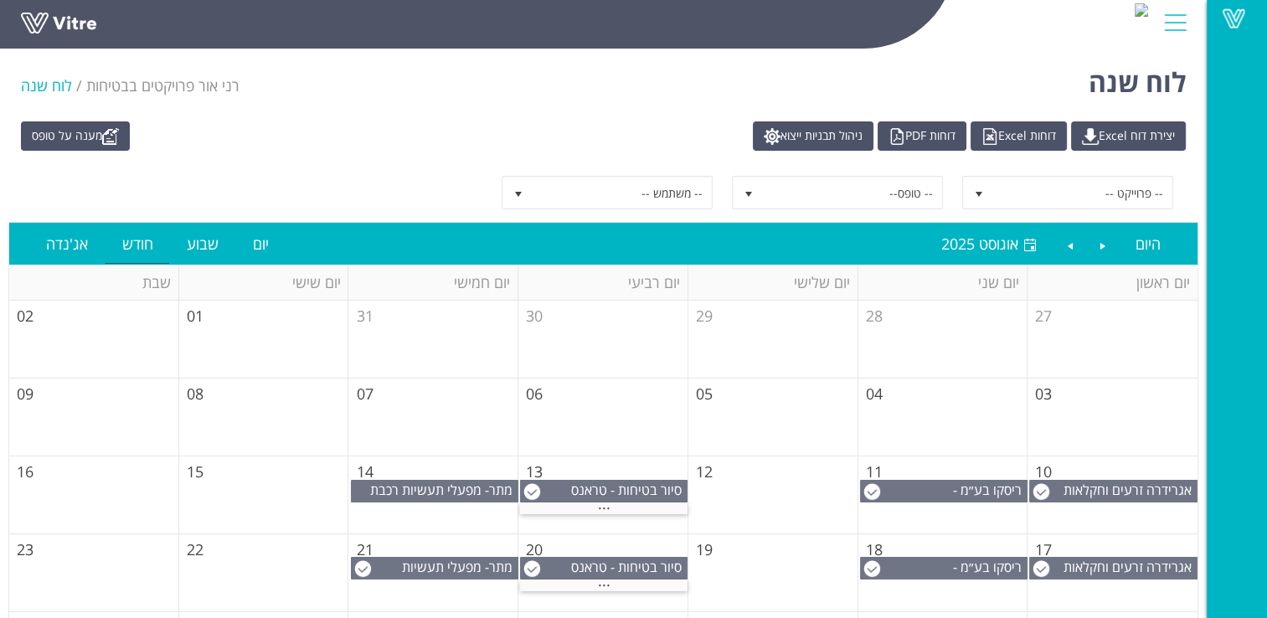
scroll to position [154, 0]
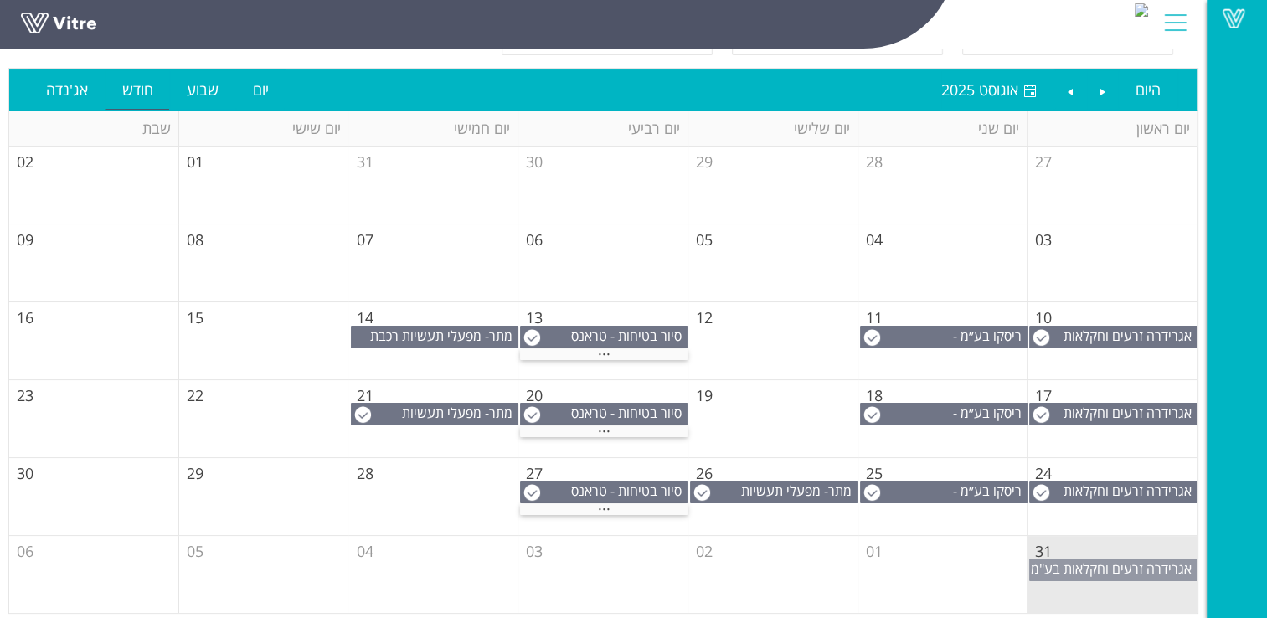
click at [1104, 568] on span "אגרידרה זרעים וחקלאות בע"מ" at bounding box center [1110, 568] width 161 height 18
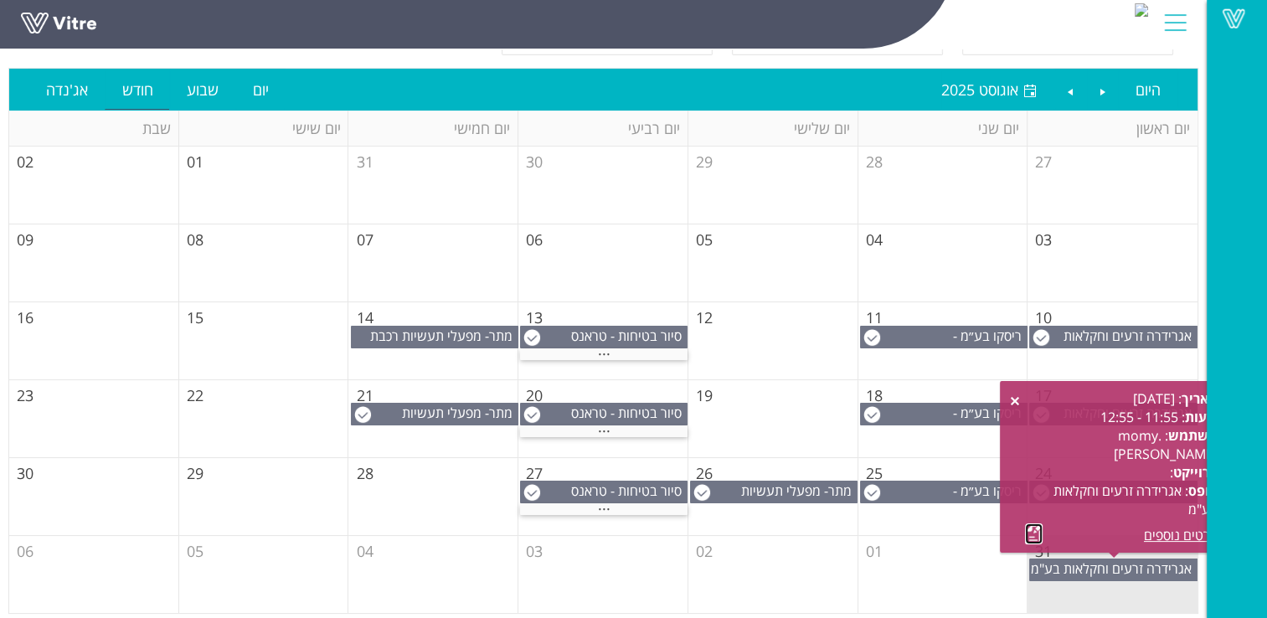
click at [1035, 535] on link at bounding box center [1034, 533] width 18 height 21
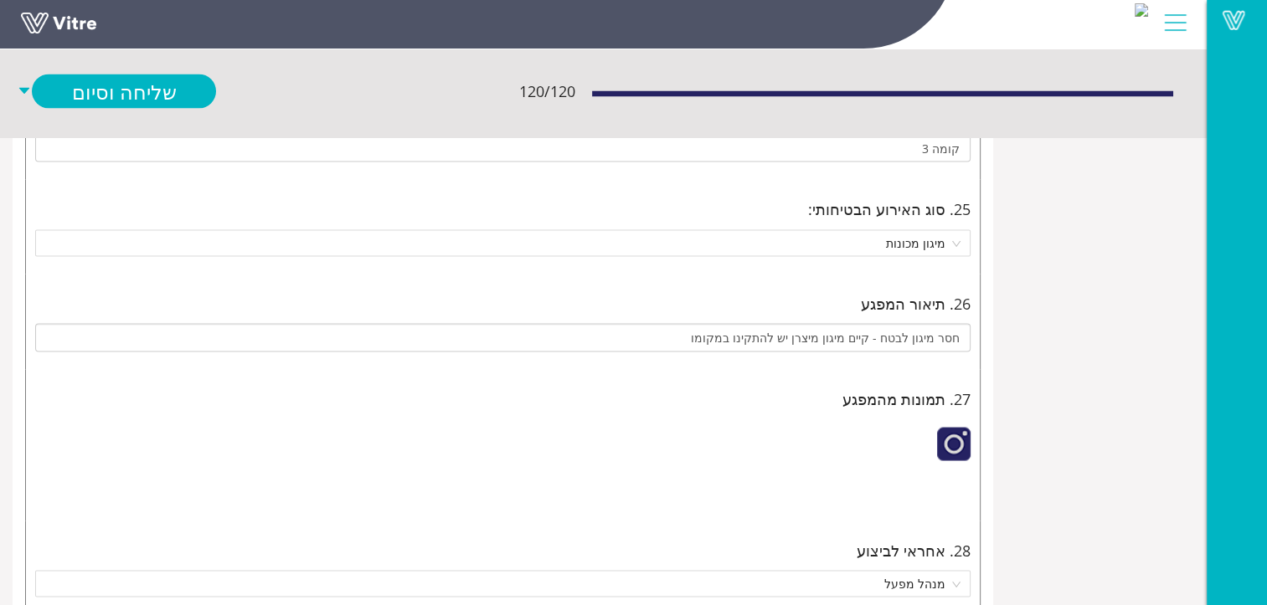
scroll to position [3097, -80]
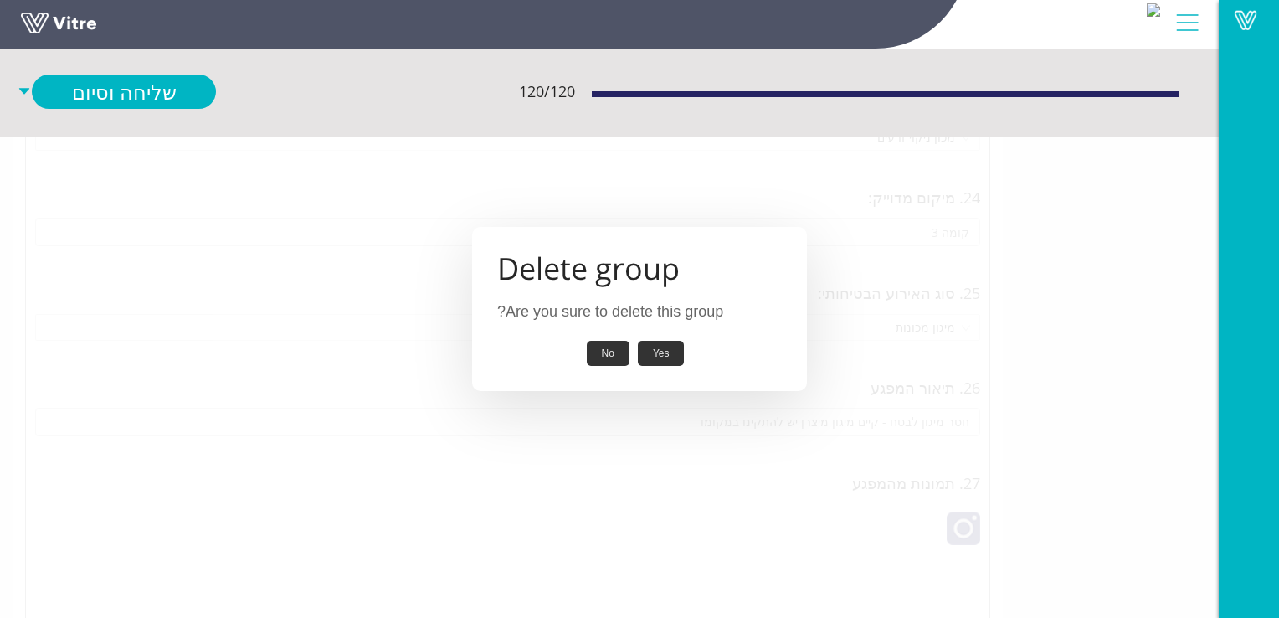
click at [659, 349] on button "Yes" at bounding box center [661, 354] width 47 height 26
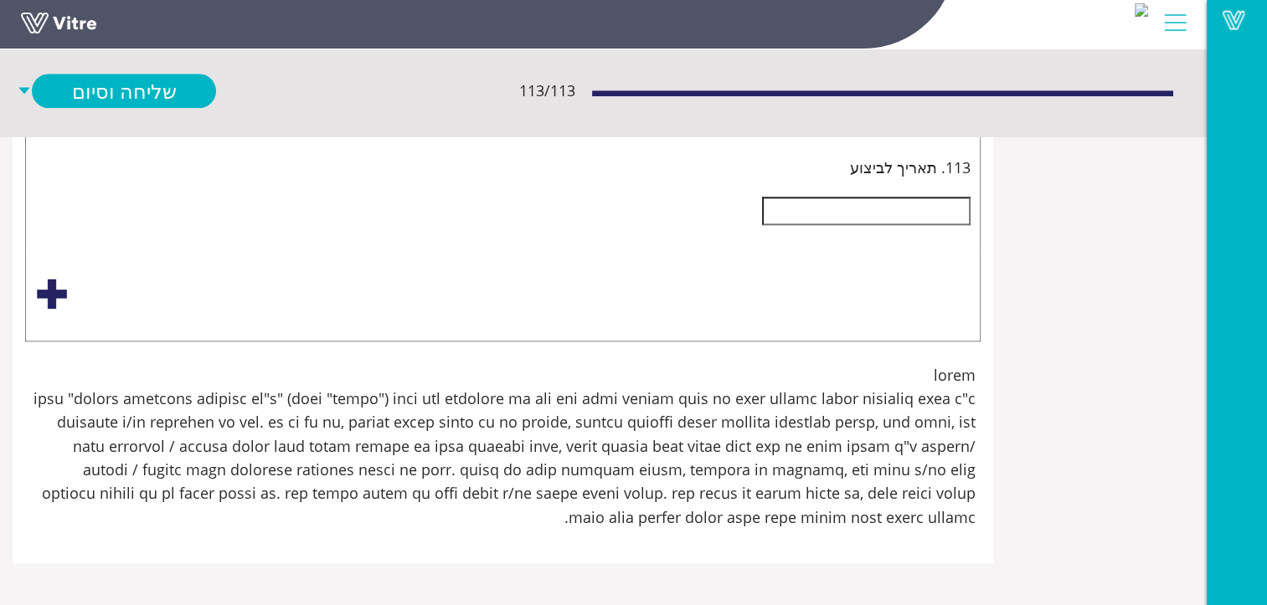
scroll to position [17328, -197]
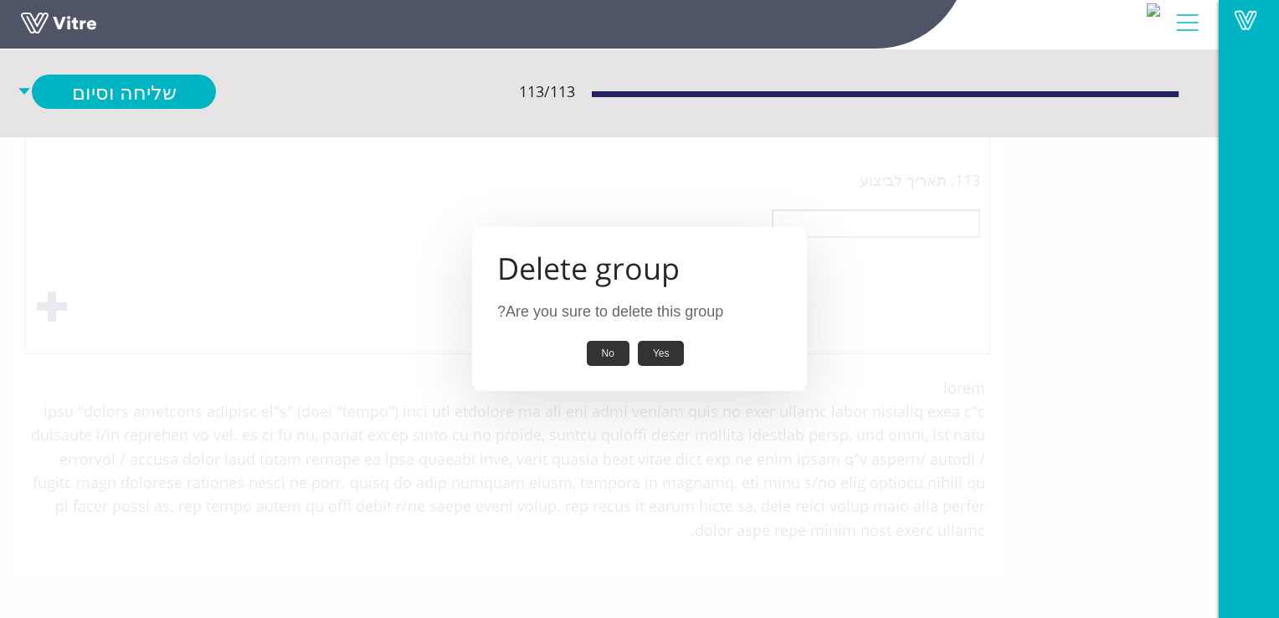
click at [656, 350] on button "Yes" at bounding box center [661, 354] width 47 height 26
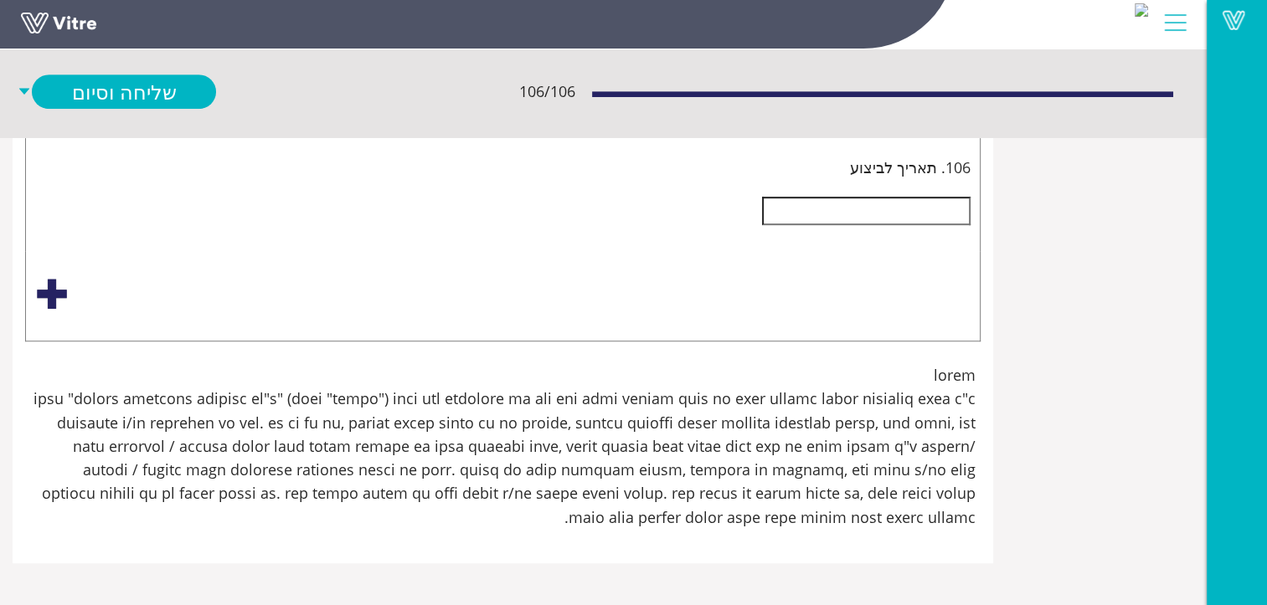
scroll to position [26368, -197]
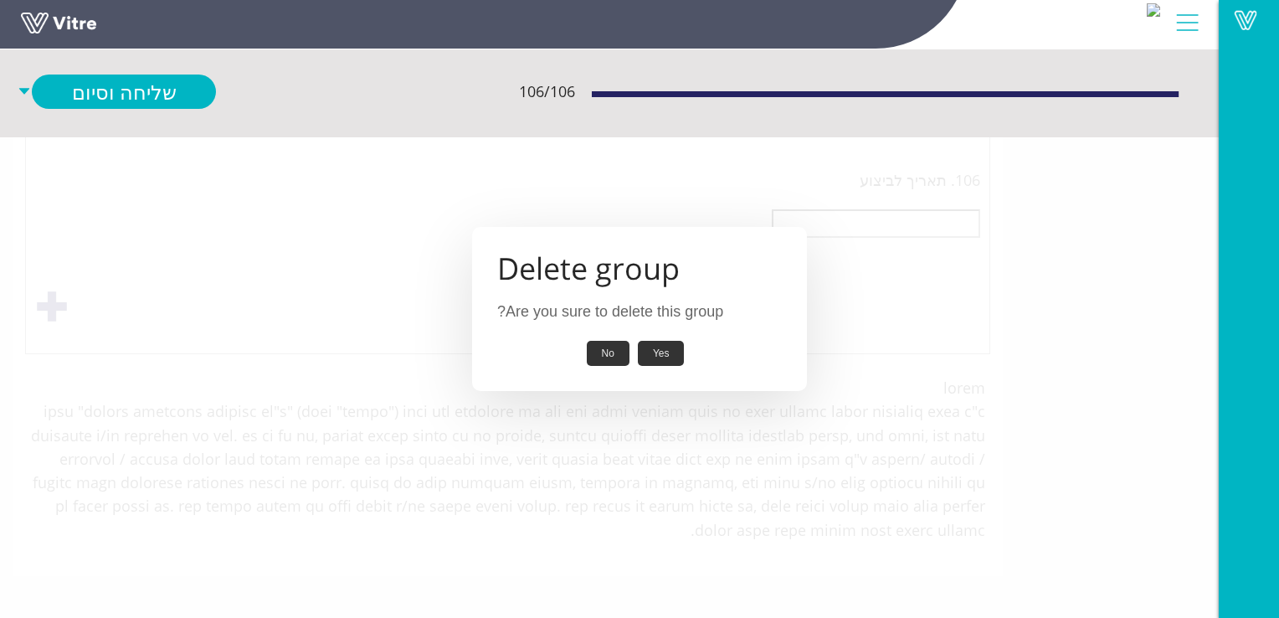
click at [670, 353] on button "Yes" at bounding box center [661, 354] width 47 height 26
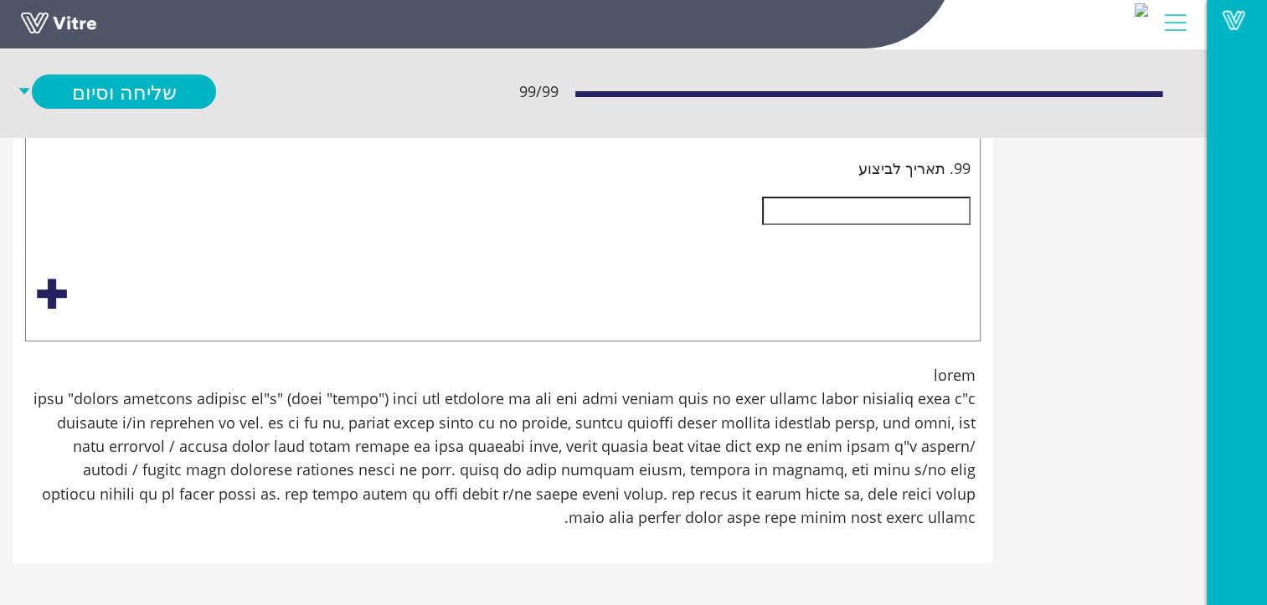
scroll to position [32479, -197]
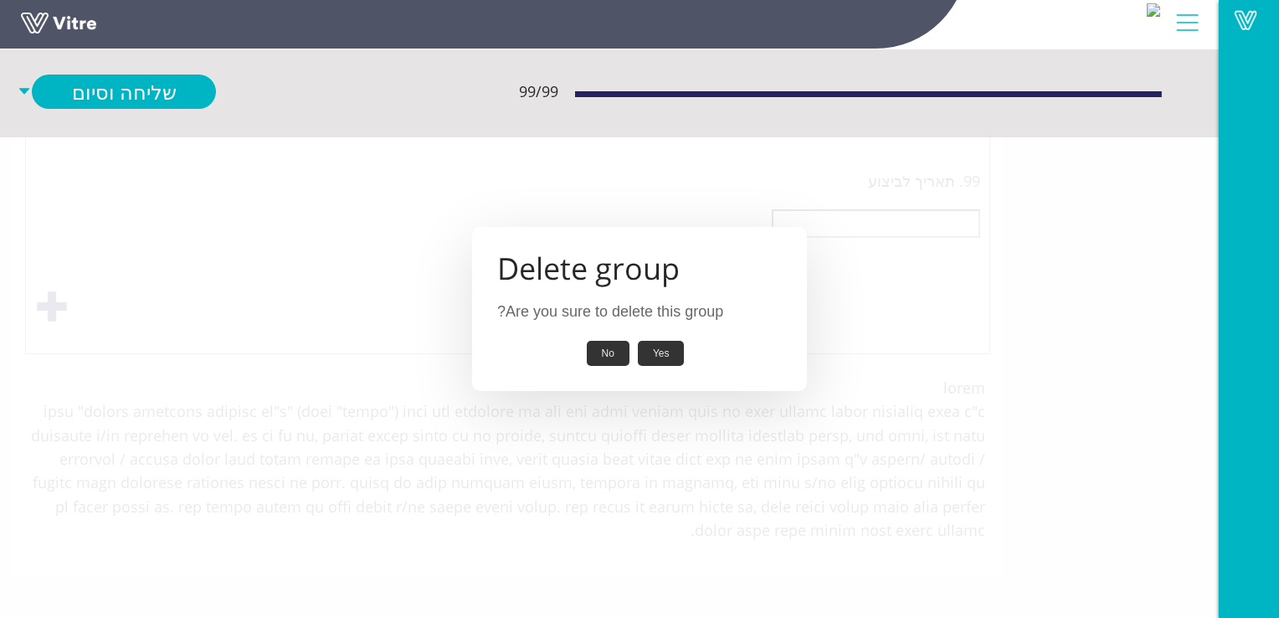
click at [657, 353] on button "Yes" at bounding box center [661, 354] width 47 height 26
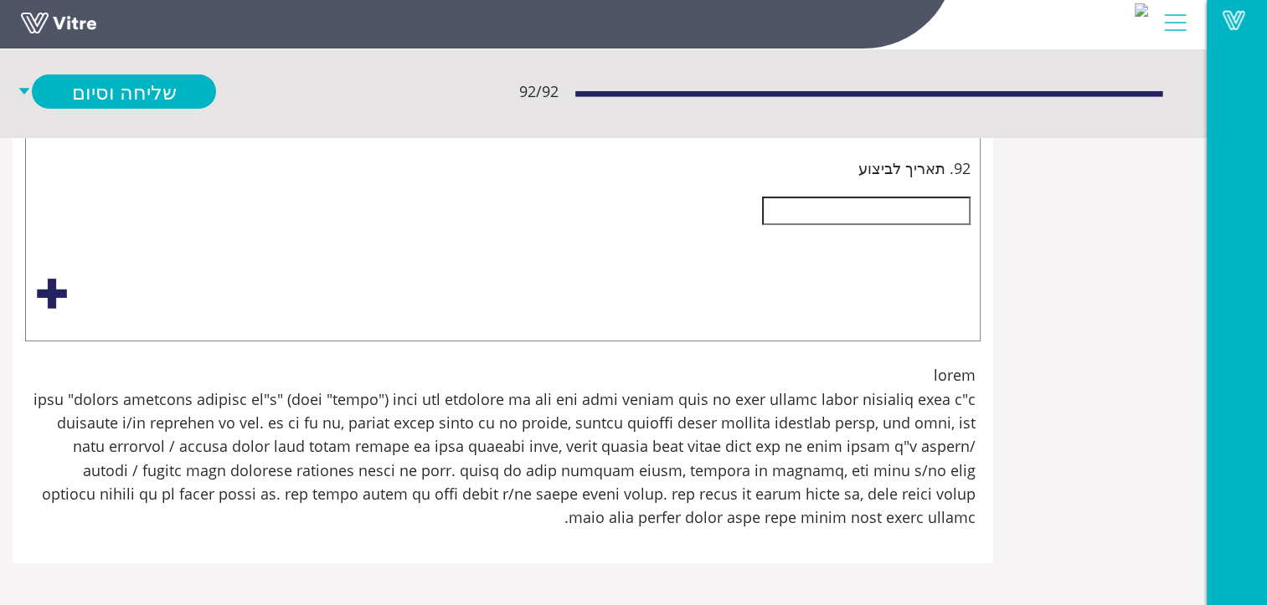
scroll to position [35493, -197]
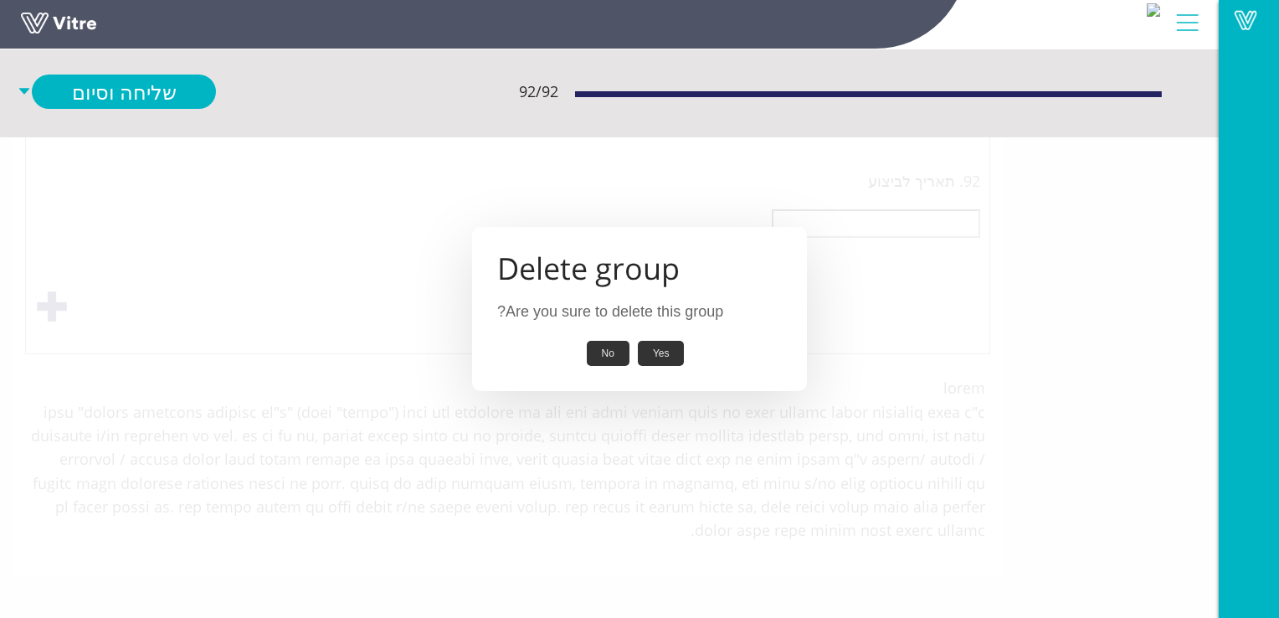
click at [661, 353] on button "Yes" at bounding box center [661, 354] width 47 height 26
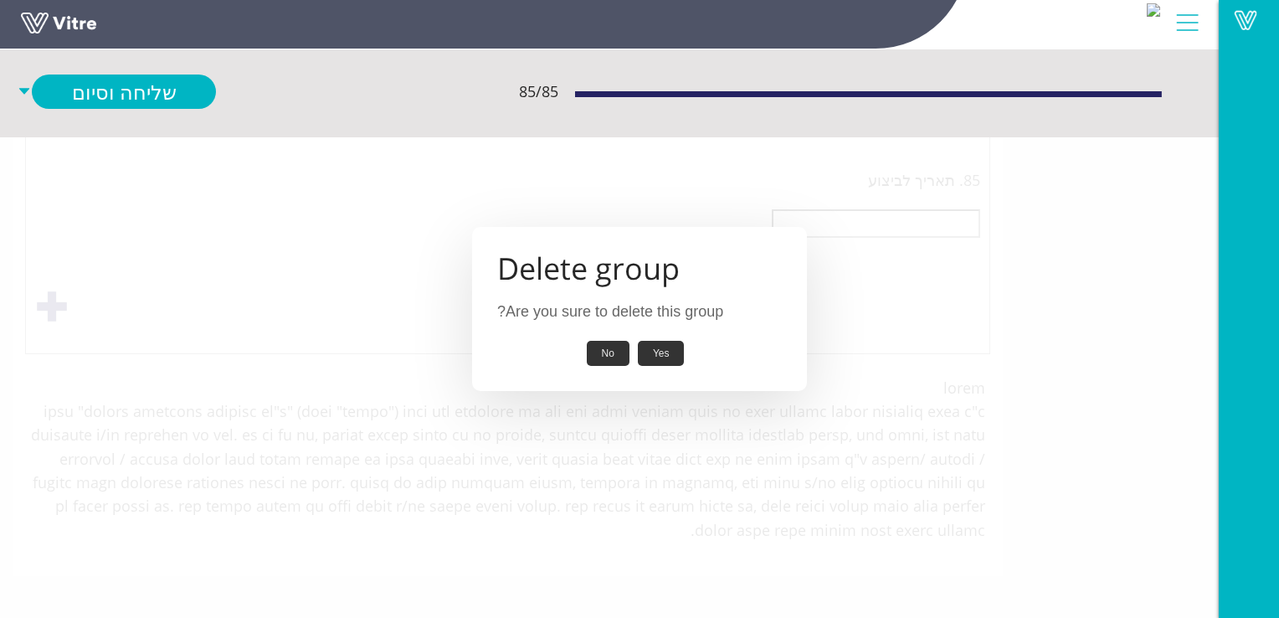
click at [670, 353] on button "Yes" at bounding box center [661, 354] width 47 height 26
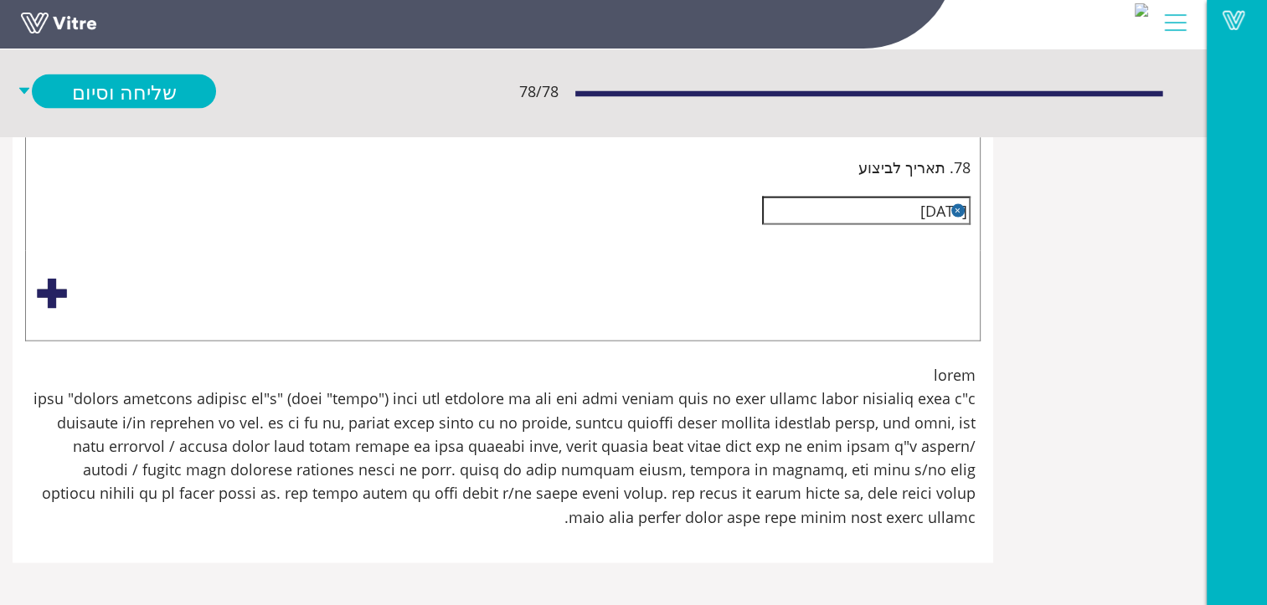
scroll to position [34583, -197]
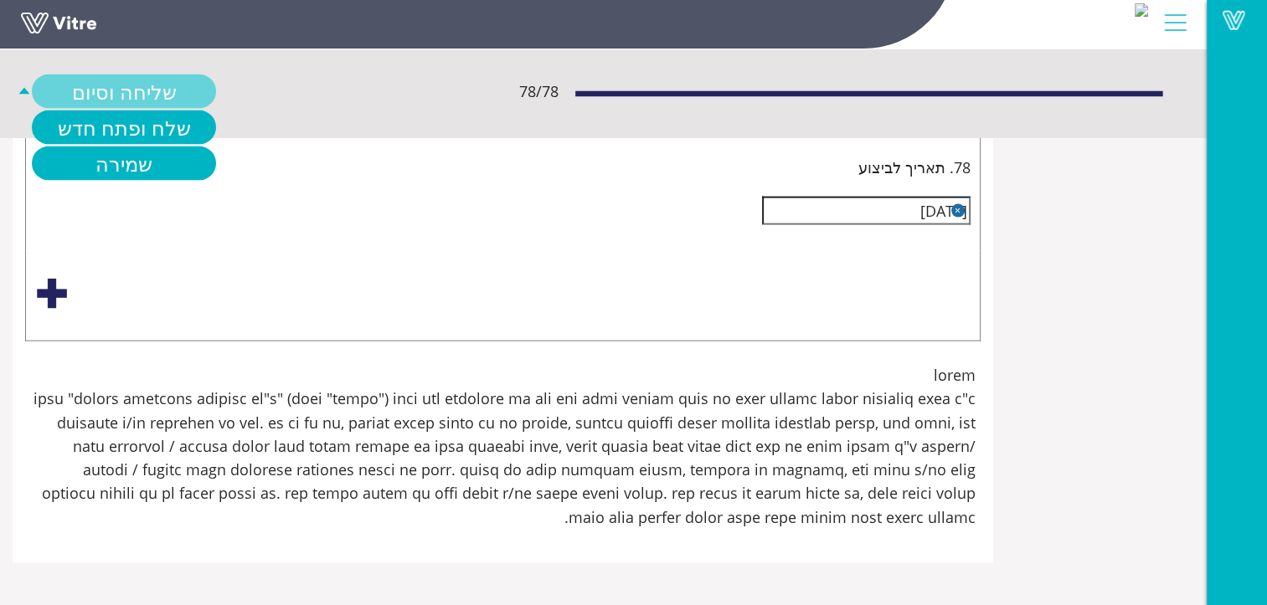
click at [216, 85] on link "שליחה וסיום" at bounding box center [124, 92] width 184 height 34
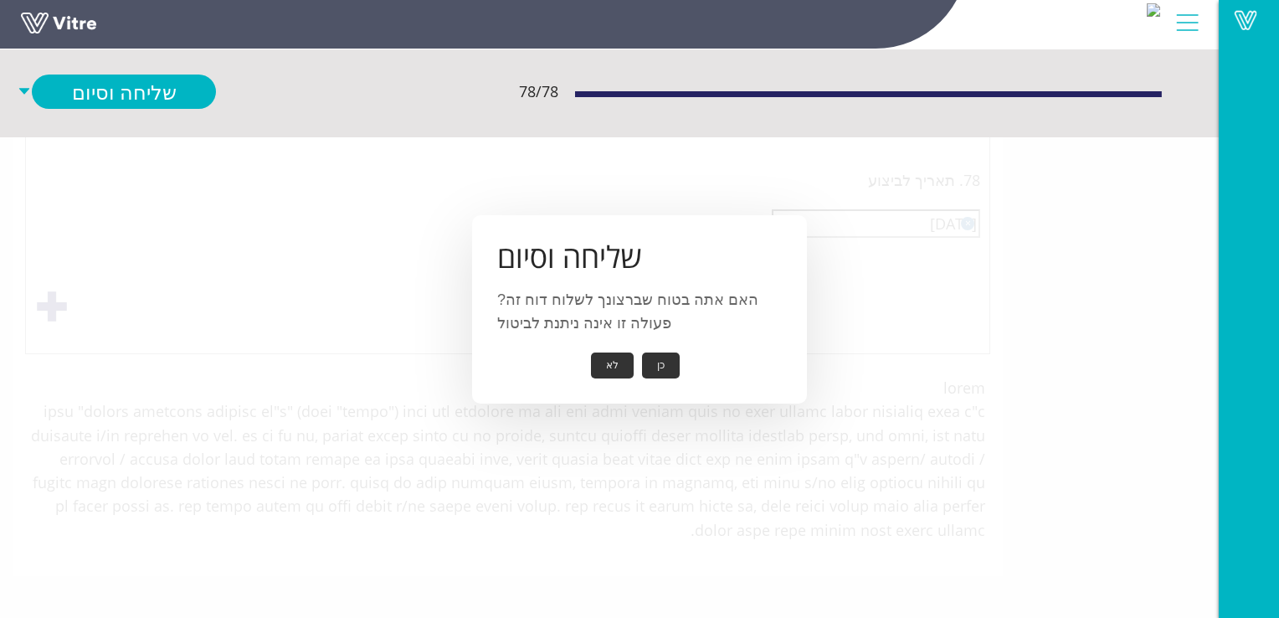
click at [657, 364] on button "כן" at bounding box center [661, 365] width 38 height 26
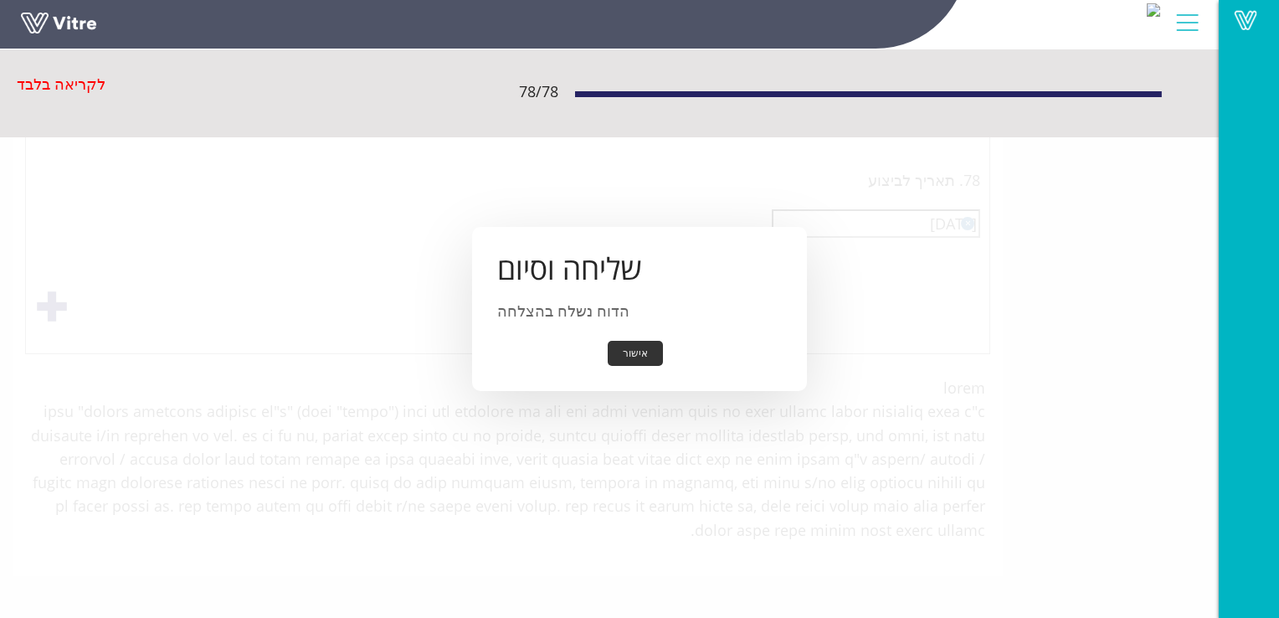
click at [636, 353] on button "אישור" at bounding box center [635, 354] width 55 height 26
